Goal: Navigation & Orientation: Find specific page/section

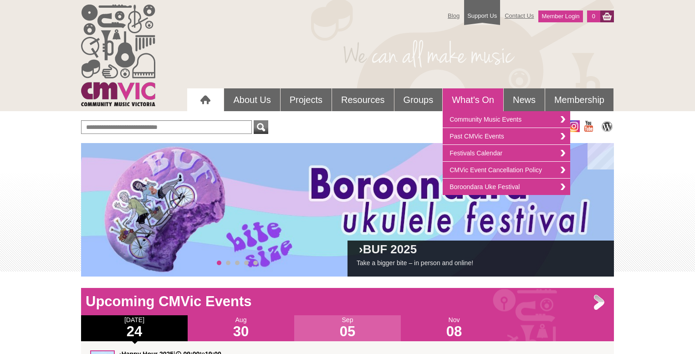
click at [457, 99] on link "What's On" at bounding box center [472, 99] width 61 height 23
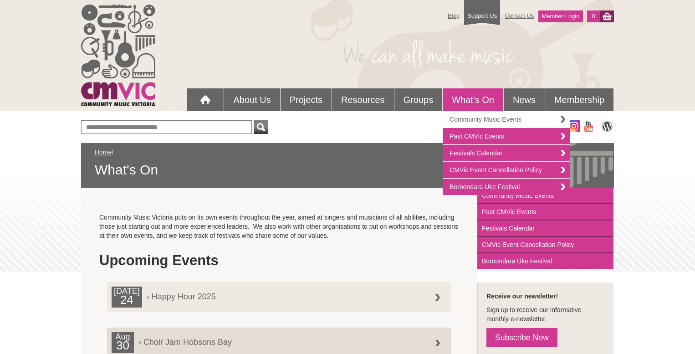
click at [483, 119] on link "Community Music Events" at bounding box center [505, 119] width 127 height 17
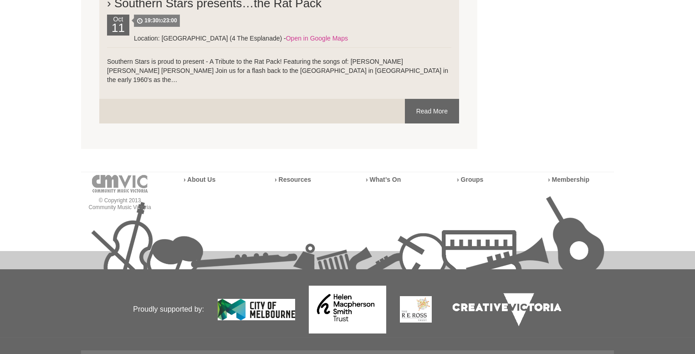
scroll to position [4218, 0]
